Goal: Navigation & Orientation: Find specific page/section

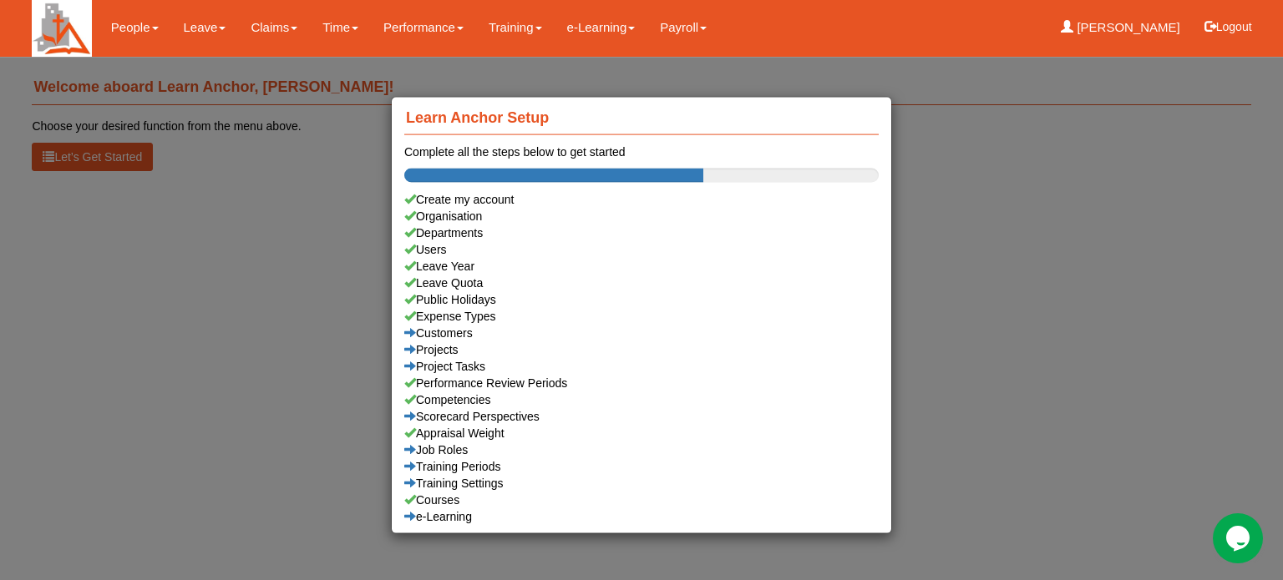
click at [127, 30] on div "Learn Anchor Setup Complete all the steps below to get started Create my accoun…" at bounding box center [641, 290] width 1283 height 580
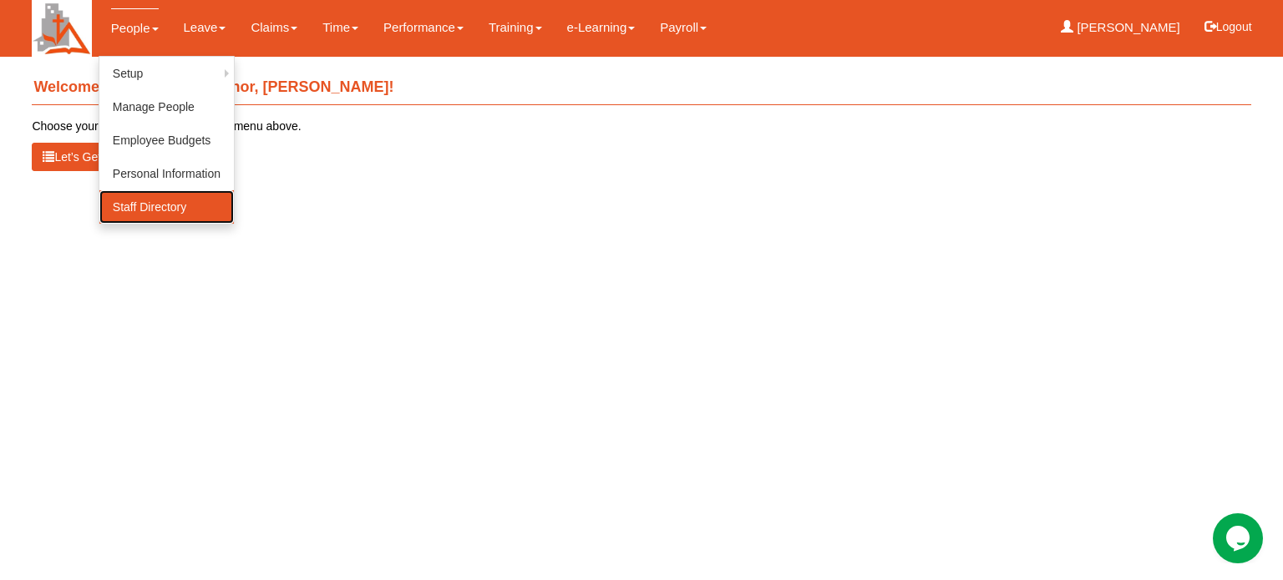
click at [144, 206] on link "Staff Directory" at bounding box center [166, 206] width 134 height 33
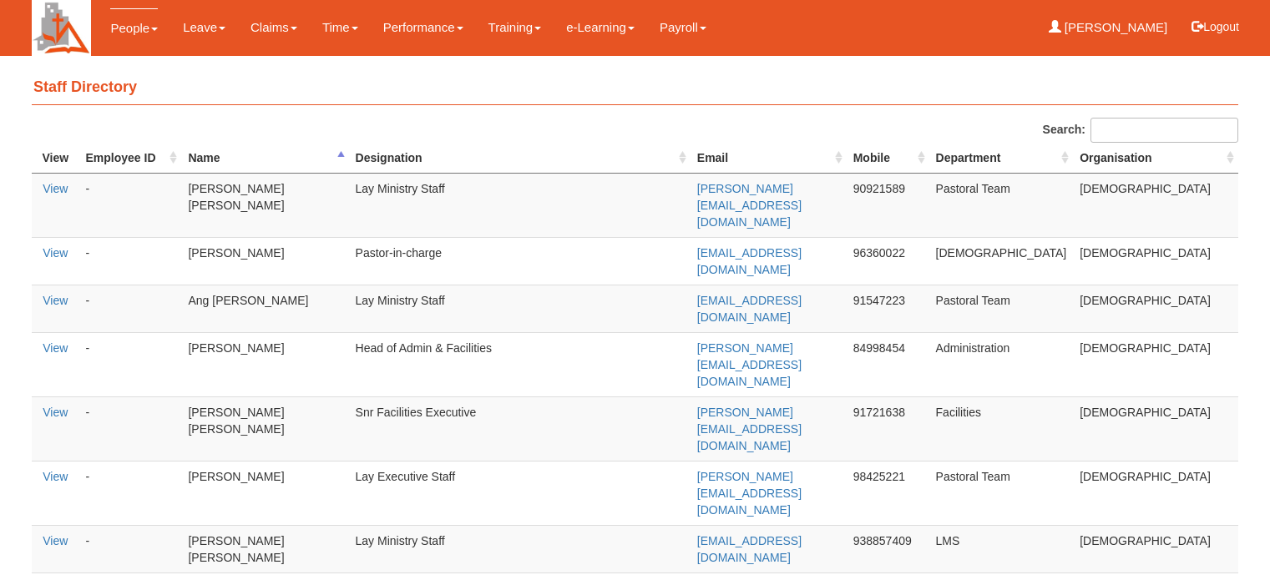
select select "50"
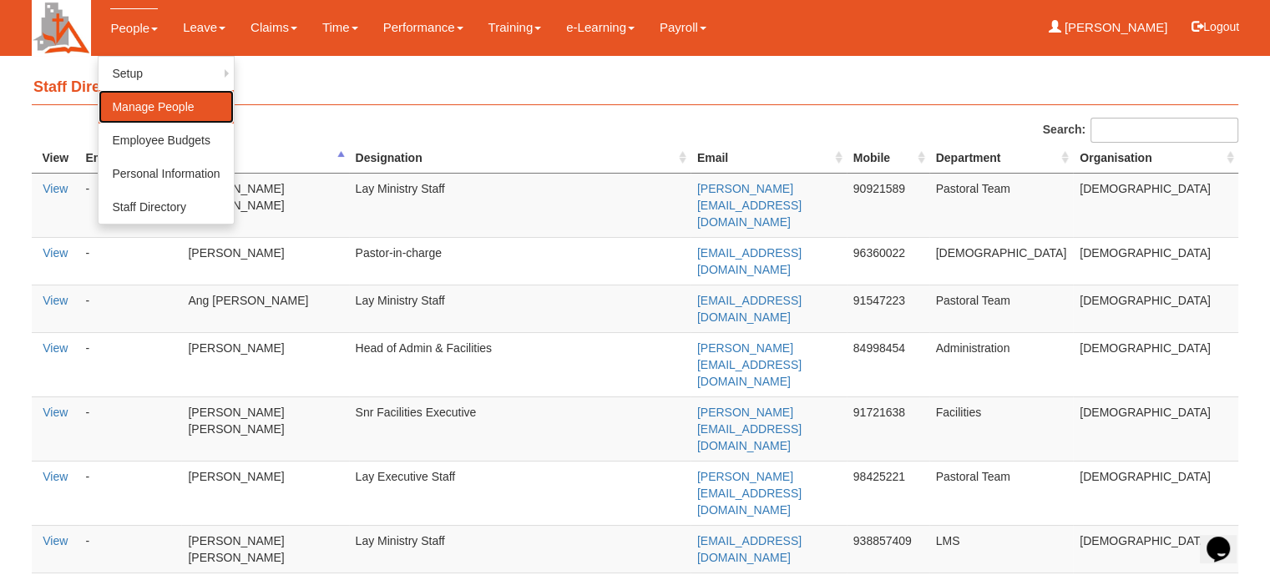
click at [138, 110] on link "Manage People" at bounding box center [166, 106] width 134 height 33
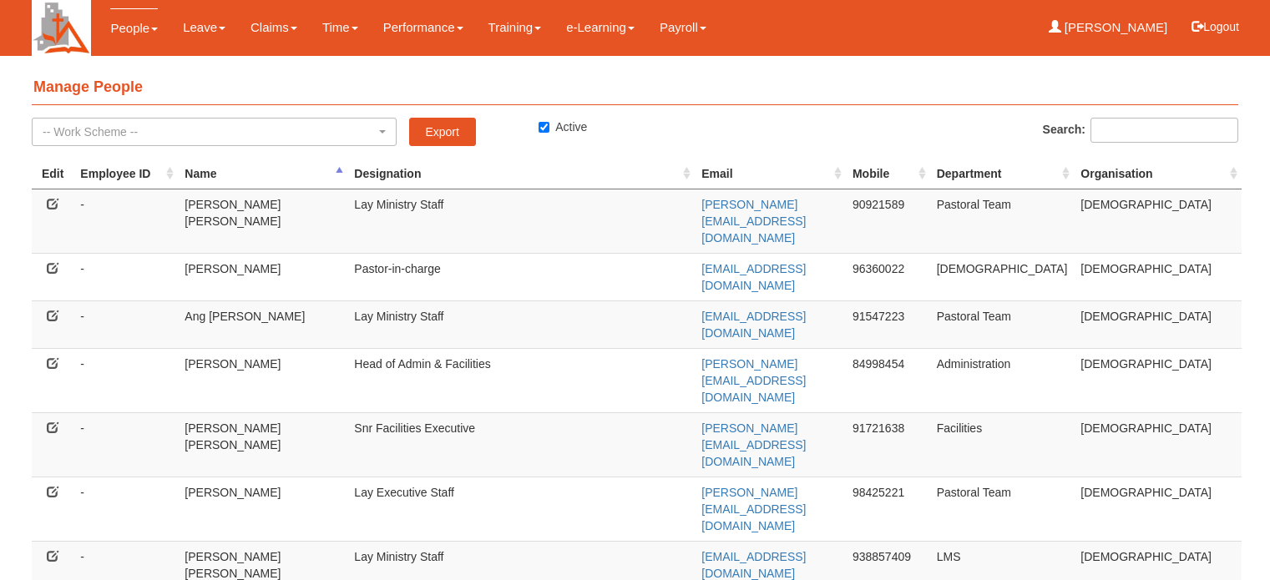
select select "50"
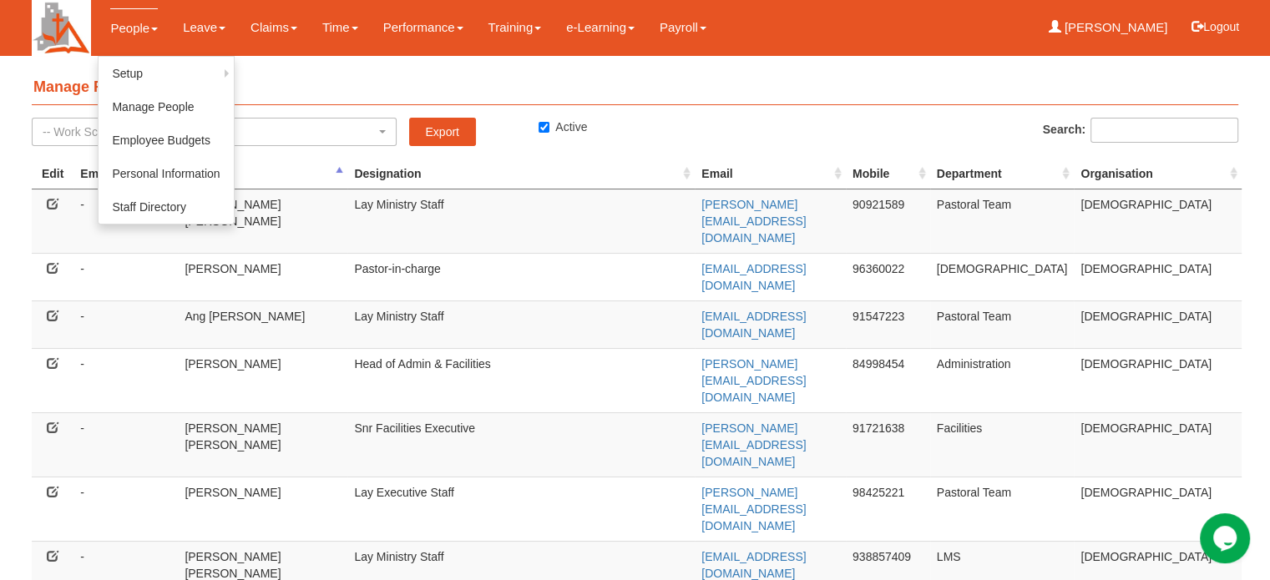
click at [125, 26] on link "People" at bounding box center [134, 27] width 48 height 39
click at [144, 170] on link "Personal Information" at bounding box center [166, 173] width 134 height 33
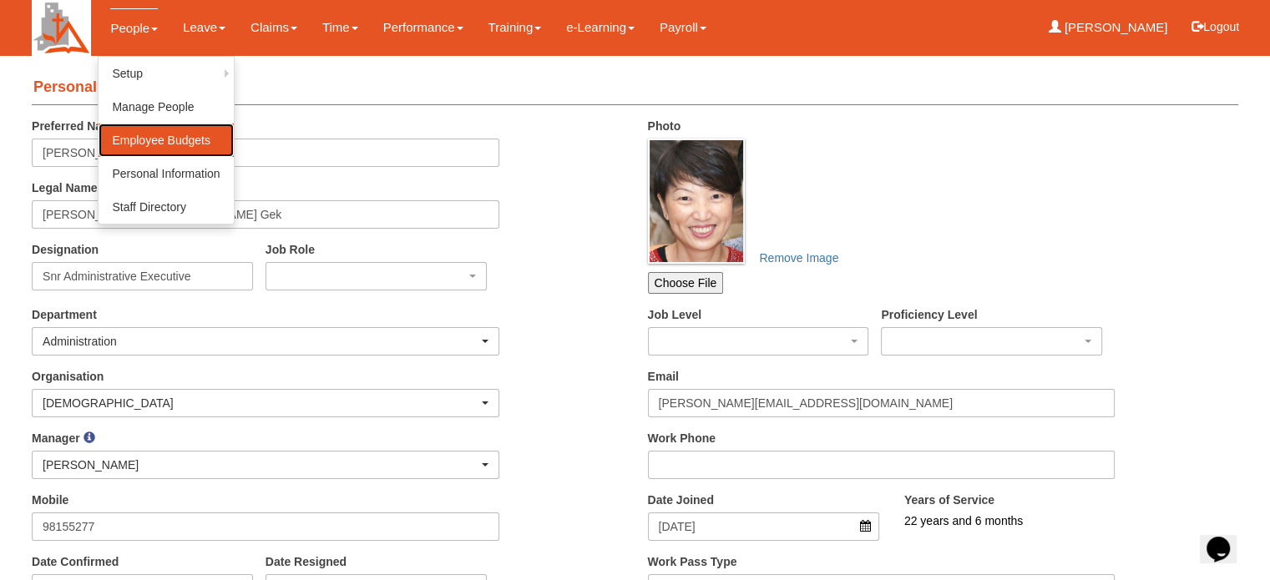
click at [154, 141] on link "Employee Budgets" at bounding box center [166, 140] width 134 height 33
